Goal: Information Seeking & Learning: Learn about a topic

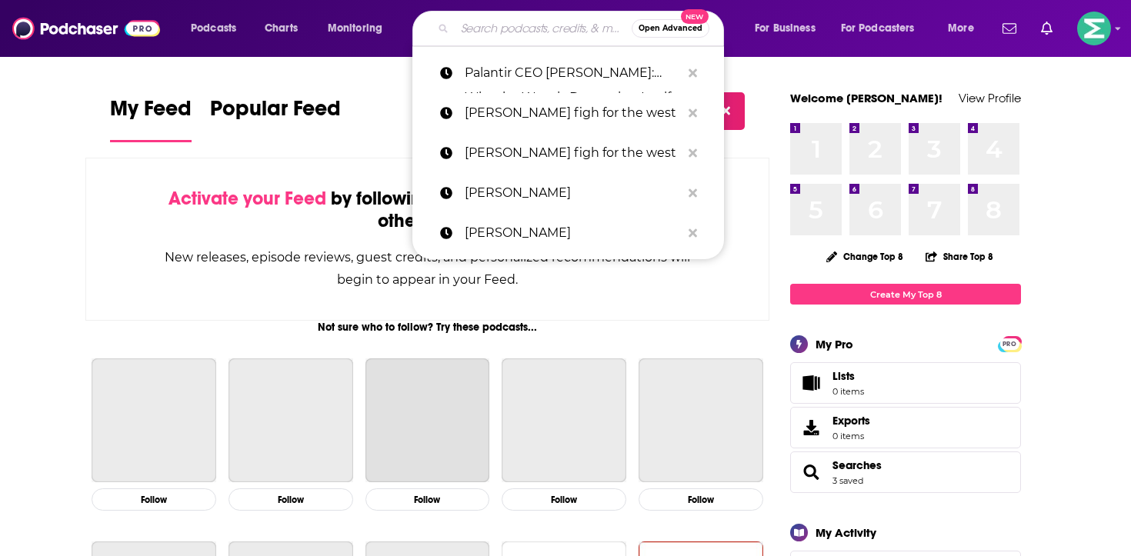
click at [504, 25] on input "Search podcasts, credits, & more..." at bounding box center [543, 28] width 177 height 25
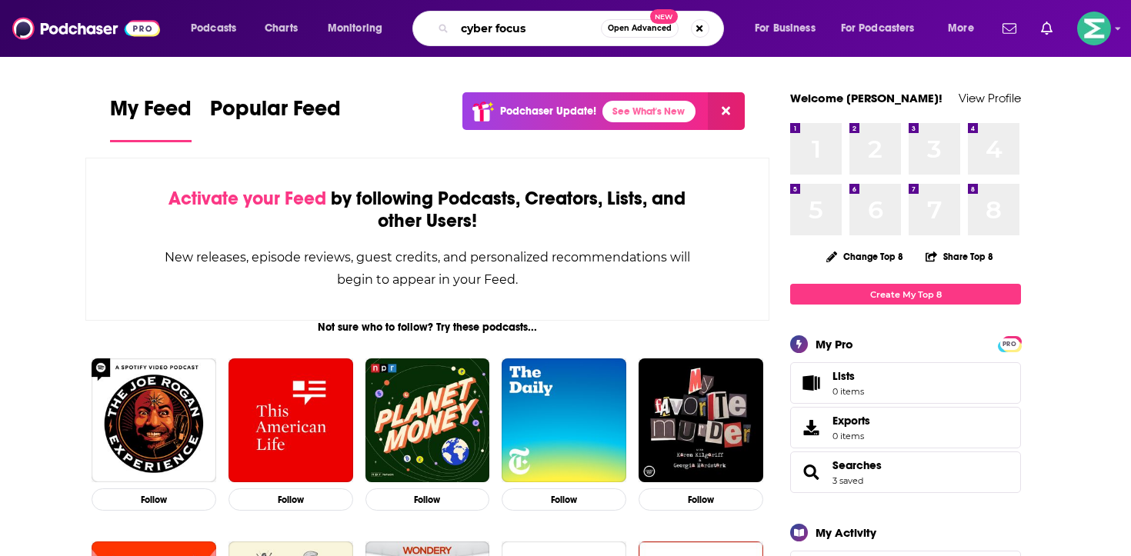
type input "cyber focus"
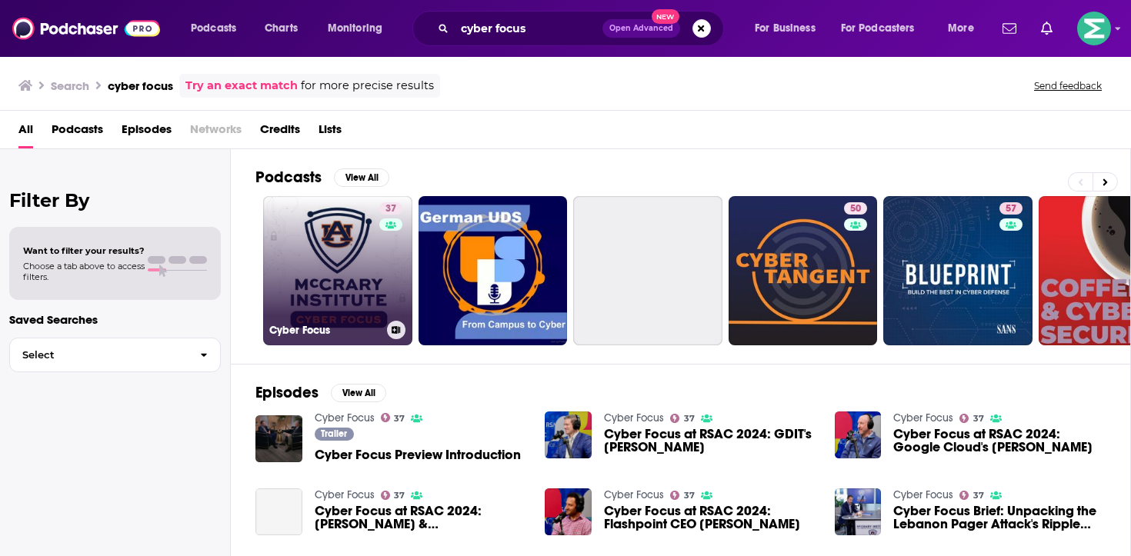
click at [334, 281] on link "37 Cyber Focus" at bounding box center [337, 270] width 149 height 149
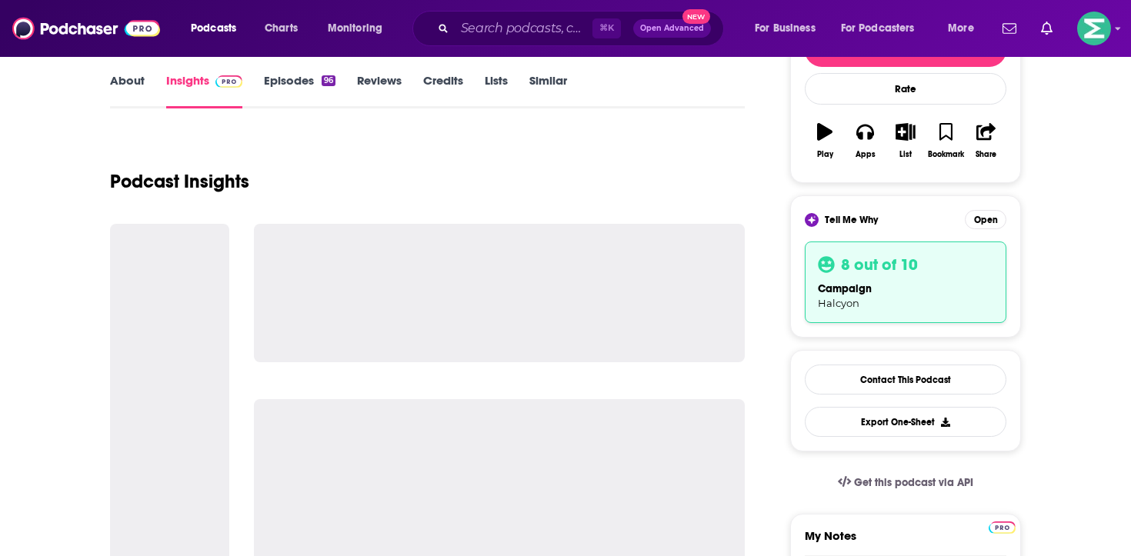
scroll to position [222, 0]
